Goal: Information Seeking & Learning: Learn about a topic

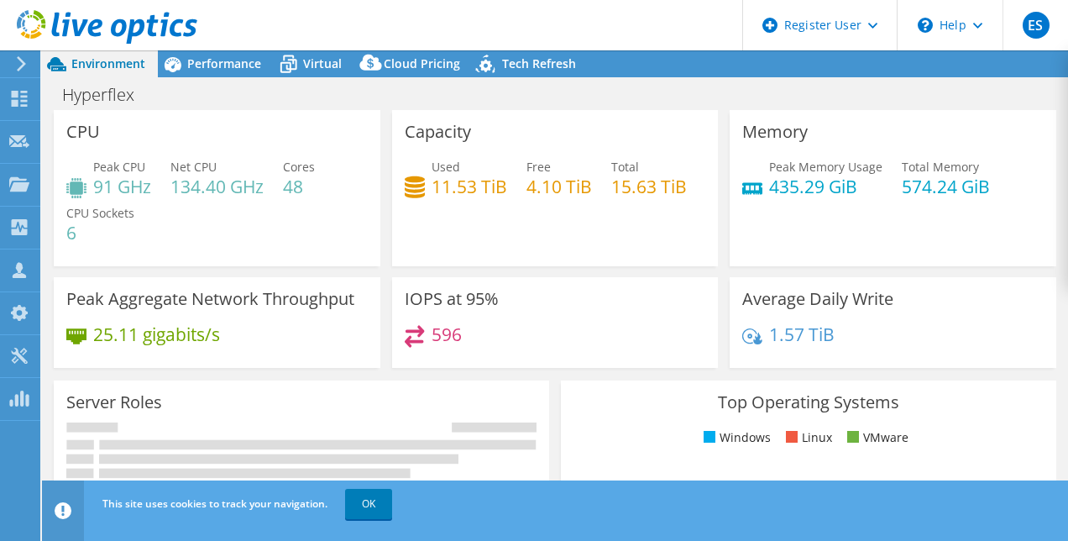
select select "USD"
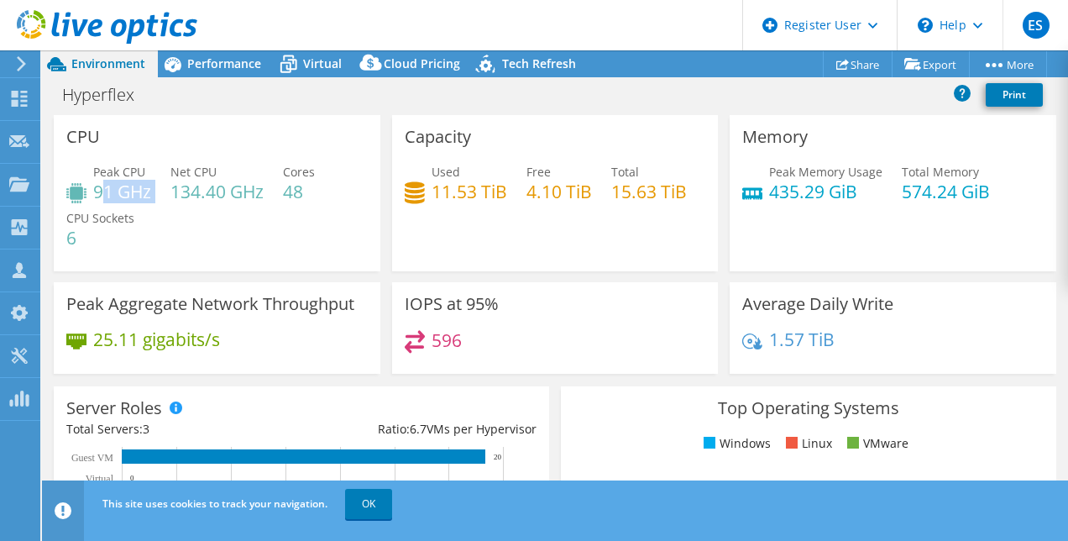
drag, startPoint x: 168, startPoint y: 191, endPoint x: 105, endPoint y: 198, distance: 63.3
click at [105, 198] on div "Peak CPU 91 GHz Net CPU 134.40 GHz Cores 48 CPU Sockets 6" at bounding box center [216, 213] width 301 height 101
drag, startPoint x: 105, startPoint y: 198, endPoint x: 278, endPoint y: 257, distance: 182.6
click at [278, 257] on div "Peak CPU 91 GHz Net CPU 134.40 GHz Cores 48 CPU Sockets 6" at bounding box center [216, 213] width 301 height 101
drag, startPoint x: 157, startPoint y: 199, endPoint x: 96, endPoint y: 189, distance: 62.1
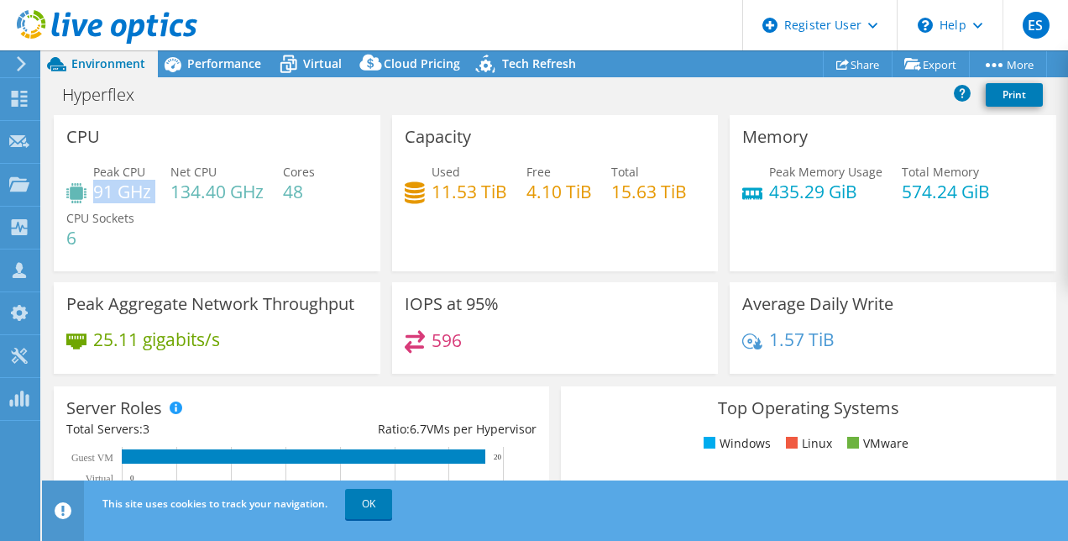
click at [96, 189] on div "Peak CPU 91 GHz Net CPU 134.40 GHz Cores 48 CPU Sockets 6" at bounding box center [216, 213] width 301 height 101
drag, startPoint x: 96, startPoint y: 189, endPoint x: 208, endPoint y: 194, distance: 112.6
click at [208, 194] on h4 "134.40 GHz" at bounding box center [216, 191] width 93 height 18
drag, startPoint x: 202, startPoint y: 192, endPoint x: 168, endPoint y: 189, distance: 34.6
click at [168, 189] on div "Peak CPU 91 GHz Net CPU 134.40 GHz Cores 48 CPU Sockets 6" at bounding box center [216, 213] width 301 height 101
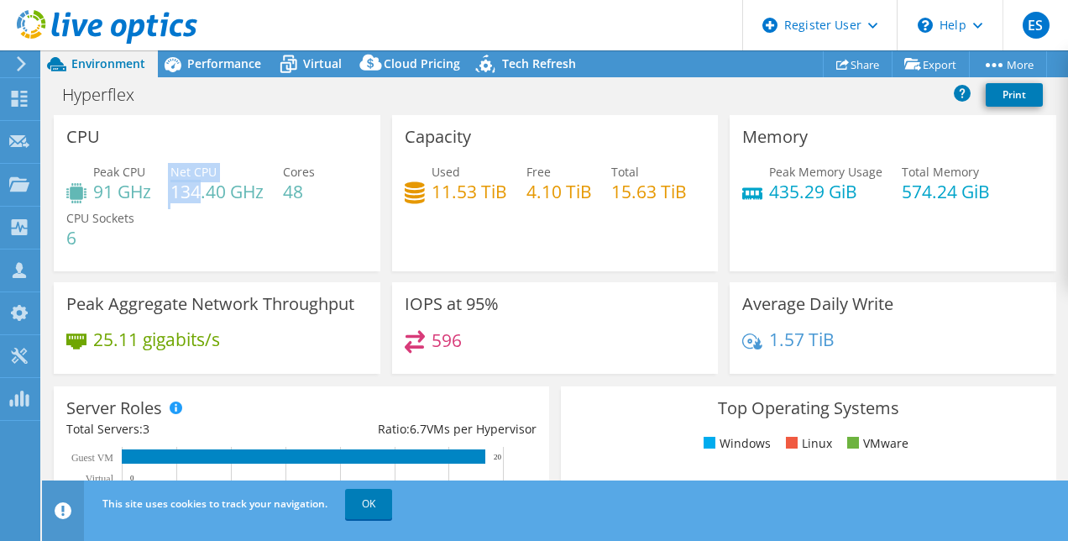
drag, startPoint x: 168, startPoint y: 189, endPoint x: 198, endPoint y: 202, distance: 33.1
click at [198, 201] on h4 "134.40 GHz" at bounding box center [216, 191] width 93 height 18
drag, startPoint x: 149, startPoint y: 194, endPoint x: 87, endPoint y: 190, distance: 61.4
click at [87, 190] on div "Peak CPU 91 GHz Net CPU 134.40 GHz Cores 48 CPU Sockets 6" at bounding box center [216, 213] width 301 height 101
drag, startPoint x: 87, startPoint y: 190, endPoint x: 255, endPoint y: 191, distance: 167.9
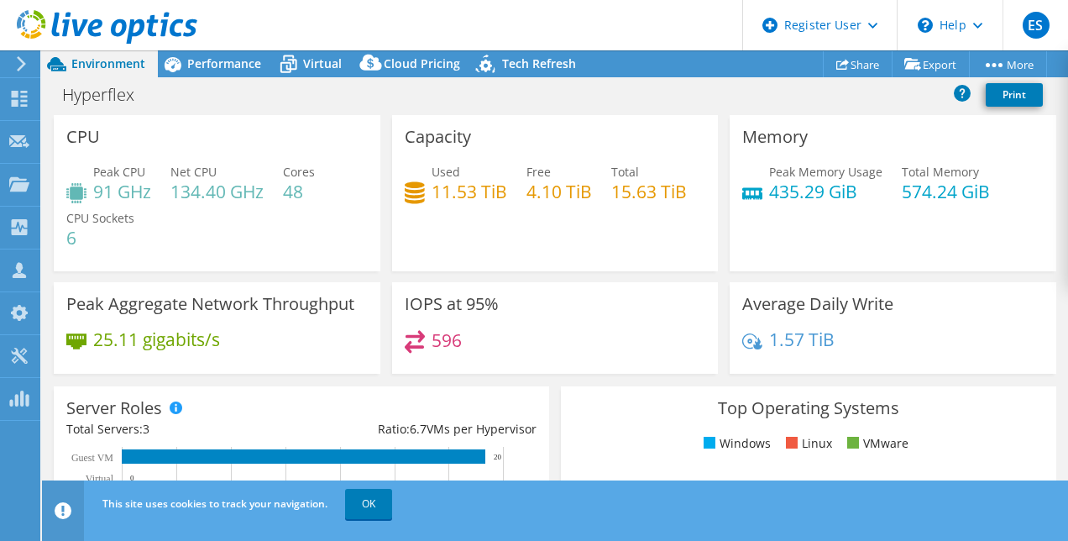
click at [255, 191] on h4 "134.40 GHz" at bounding box center [216, 191] width 93 height 18
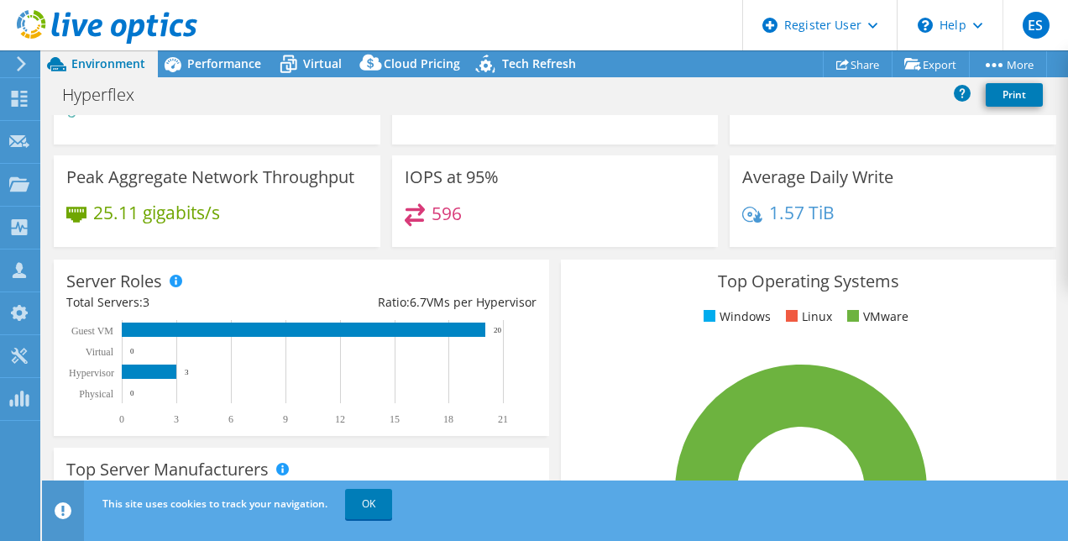
scroll to position [128, 0]
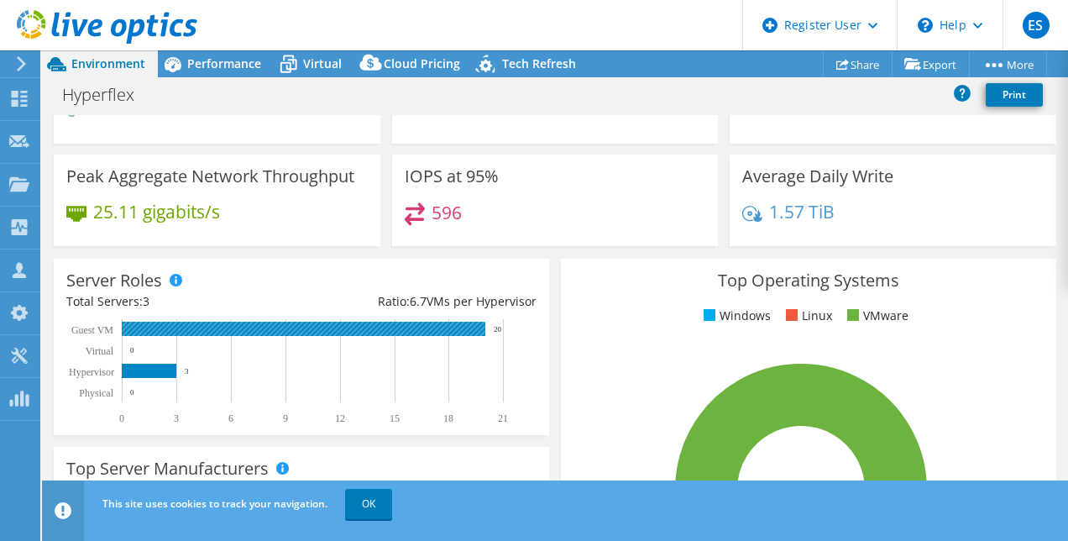
drag, startPoint x: 506, startPoint y: 329, endPoint x: 488, endPoint y: 328, distance: 18.5
click at [488, 328] on rect at bounding box center [293, 371] width 455 height 105
drag, startPoint x: 577, startPoint y: 363, endPoint x: 535, endPoint y: 253, distance: 117.7
click at [535, 253] on section "CPU Peak CPU 91 GHz Net CPU 134.40 GHz Cores 48 CPU Sockets 6 Capacity Used 11.…" at bounding box center [555, 499] width 1026 height 1024
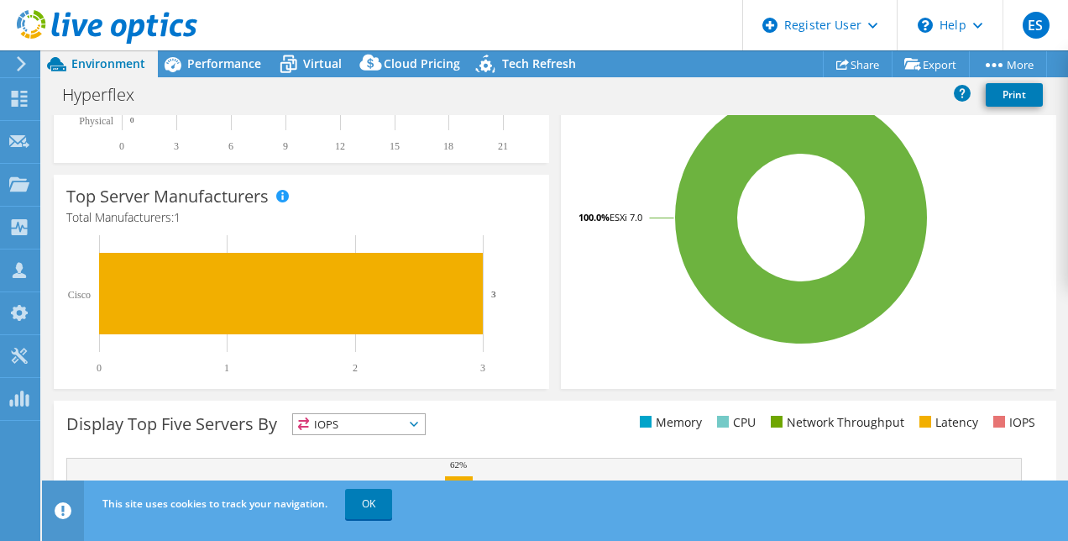
scroll to position [0, 0]
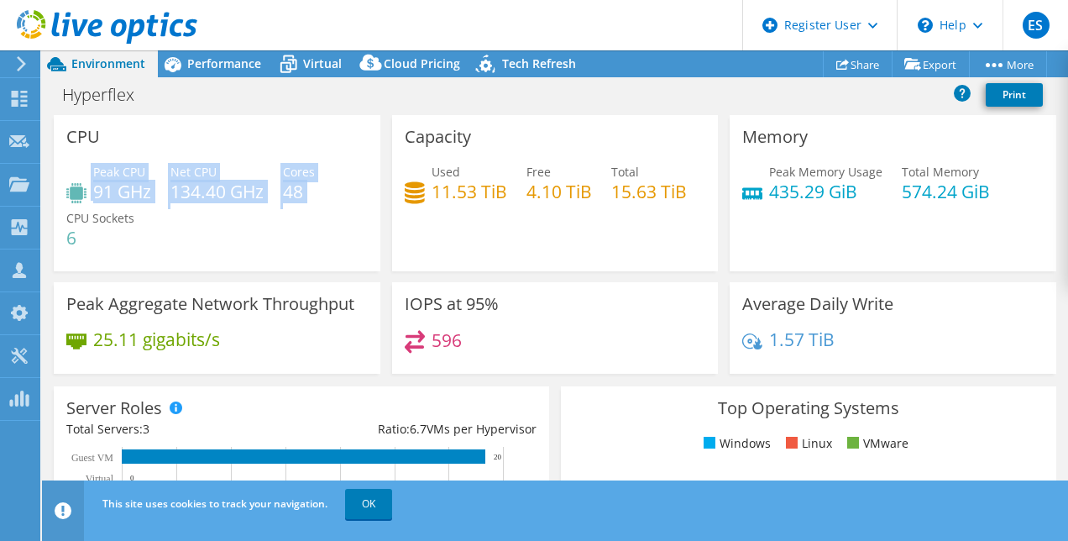
drag, startPoint x: 316, startPoint y: 190, endPoint x: 88, endPoint y: 195, distance: 228.4
click at [88, 195] on div "Peak CPU 91 GHz Net CPU 134.40 GHz Cores 48 CPU Sockets 6" at bounding box center [216, 213] width 301 height 101
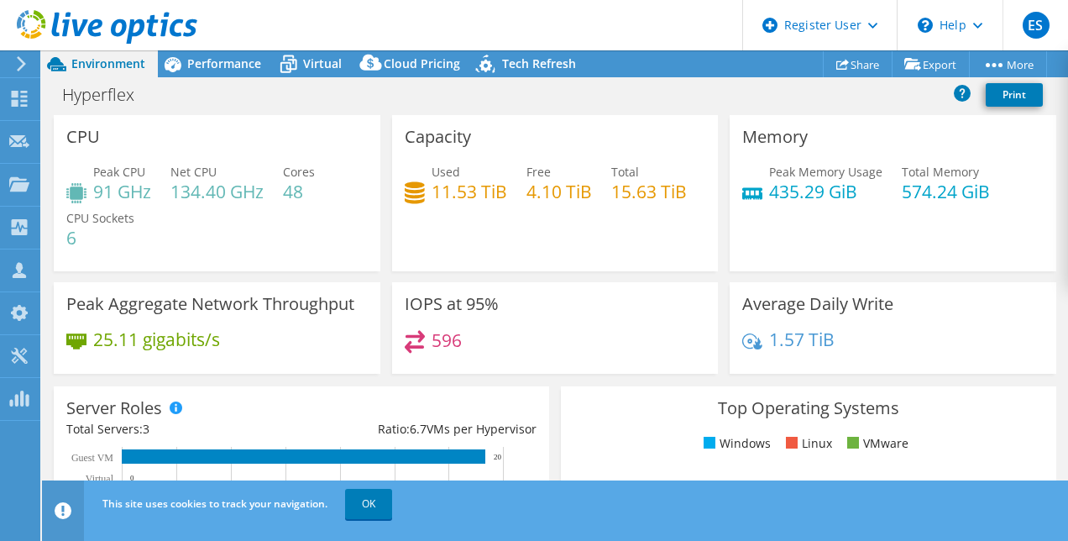
click at [357, 237] on div "Peak CPU 91 GHz Net CPU 134.40 GHz Cores 48 CPU Sockets 6" at bounding box center [216, 213] width 301 height 101
